Goal: Task Accomplishment & Management: Use online tool/utility

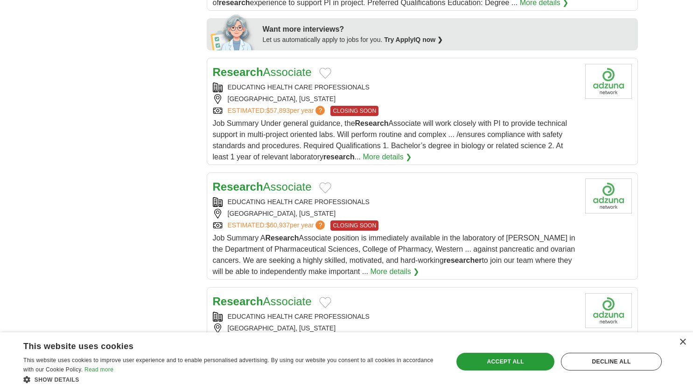
scroll to position [459, 0]
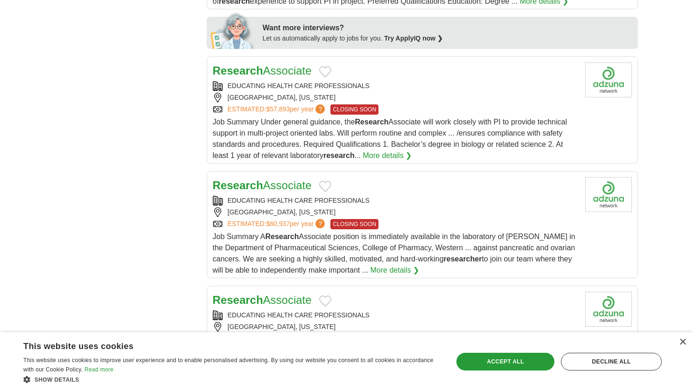
click at [290, 188] on link "Research Associate" at bounding box center [262, 185] width 99 height 13
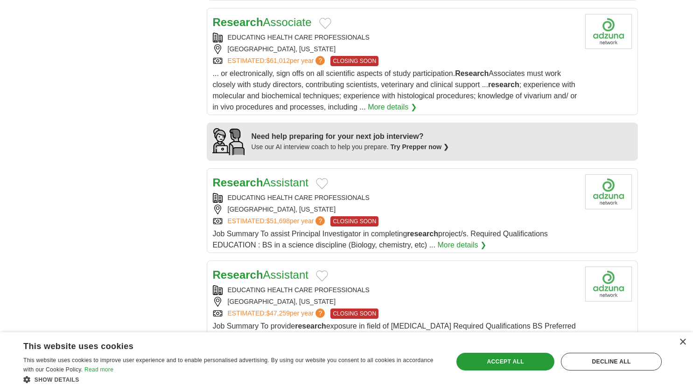
scroll to position [749, 0]
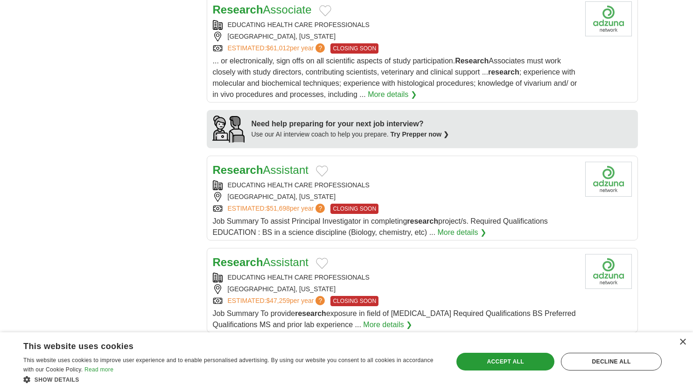
click at [287, 264] on link "Research Assistant" at bounding box center [261, 262] width 96 height 13
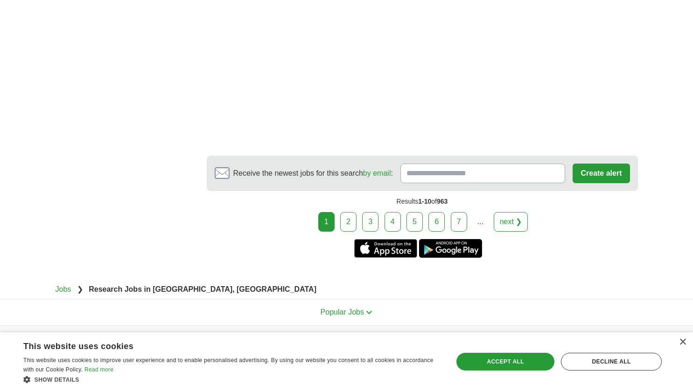
scroll to position [1656, 0]
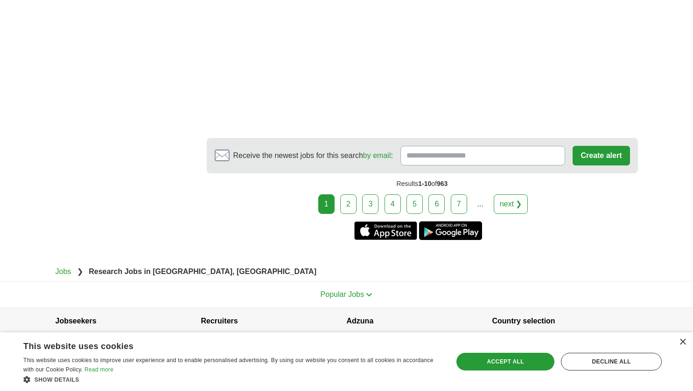
click at [349, 201] on link "2" at bounding box center [348, 204] width 16 height 20
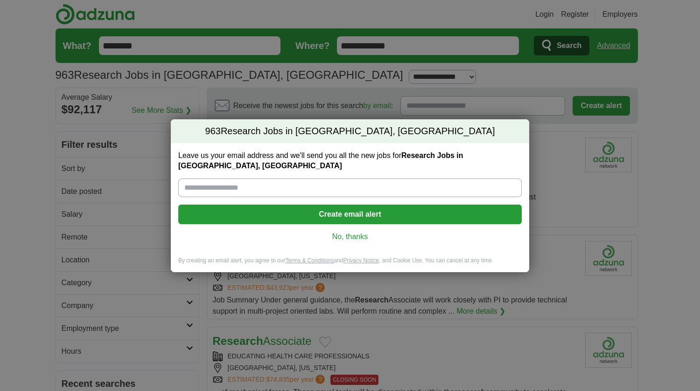
click at [359, 236] on link "No, thanks" at bounding box center [350, 237] width 328 height 10
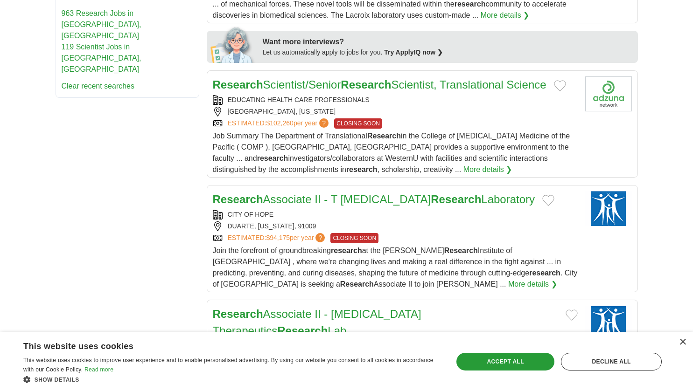
scroll to position [389, 0]
click at [441, 193] on strong "Research" at bounding box center [455, 199] width 50 height 13
